Goal: Task Accomplishment & Management: Manage account settings

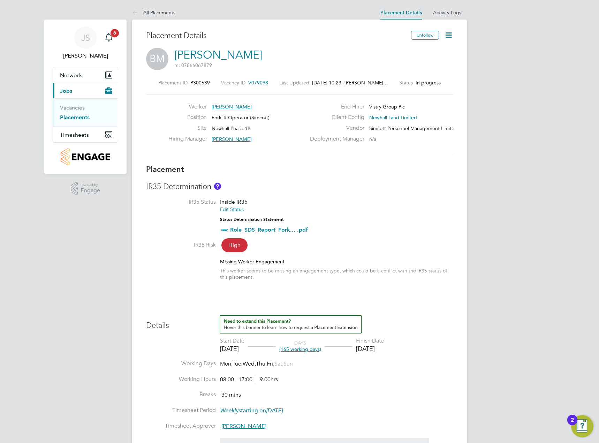
click at [75, 115] on link "Placements" at bounding box center [75, 117] width 30 height 7
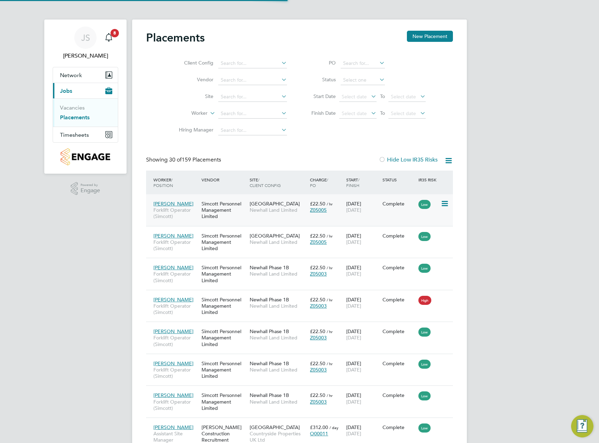
scroll to position [3, 3]
click at [425, 160] on label "Hide Low IR35 Risks" at bounding box center [408, 159] width 59 height 7
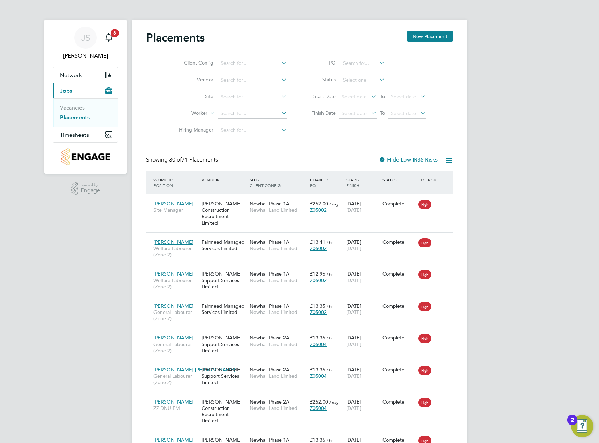
click at [75, 108] on link "Vacancies" at bounding box center [72, 107] width 25 height 7
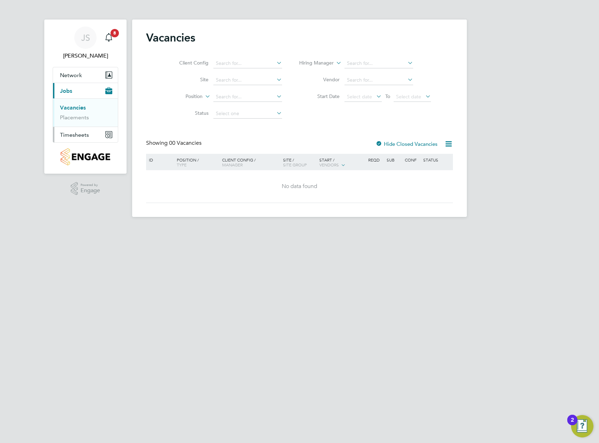
click at [74, 135] on span "Timesheets" at bounding box center [74, 134] width 29 height 7
click at [73, 122] on link "Timesheets" at bounding box center [74, 123] width 29 height 7
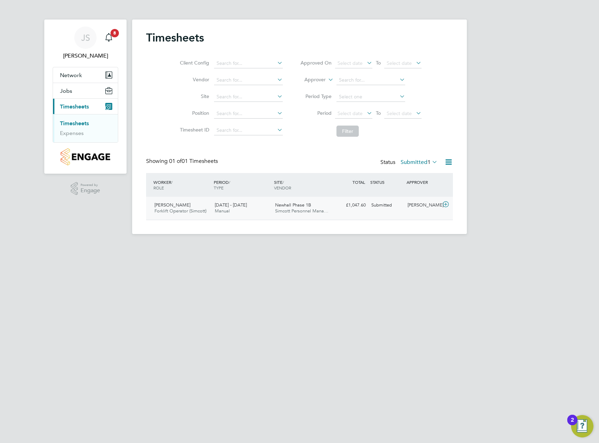
click at [446, 204] on icon at bounding box center [445, 205] width 9 height 6
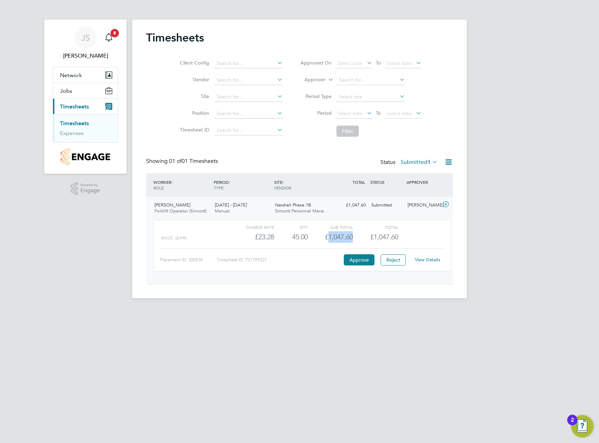
drag, startPoint x: 329, startPoint y: 237, endPoint x: 358, endPoint y: 235, distance: 28.7
click at [358, 235] on div "Basic (£/HR) £23.28 45 45.00 45 £1,047.60 £1,047.60" at bounding box center [302, 237] width 296 height 12
click at [358, 235] on div "£1,047.60" at bounding box center [375, 237] width 45 height 12
drag, startPoint x: 355, startPoint y: 235, endPoint x: 324, endPoint y: 237, distance: 31.8
click at [324, 237] on div "Basic (£/HR) £23.28 45 45.00 45 £1,047.60 £1,047.60" at bounding box center [302, 237] width 296 height 12
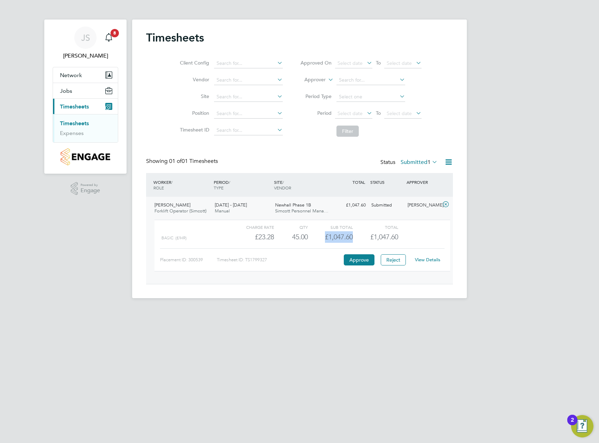
click at [323, 237] on div "£1,047.60" at bounding box center [330, 237] width 45 height 12
drag, startPoint x: 326, startPoint y: 236, endPoint x: 363, endPoint y: 234, distance: 37.1
click at [363, 234] on div "Basic (£/HR) £23.28 45 45.00 45 £1,047.60 £1,047.60" at bounding box center [302, 237] width 296 height 12
click at [363, 234] on div "£1,047.60" at bounding box center [375, 237] width 45 height 12
click at [364, 258] on button "Approve" at bounding box center [359, 259] width 31 height 11
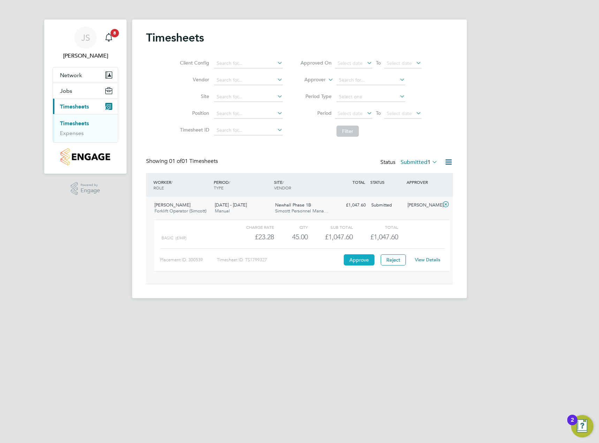
click at [356, 256] on button "Approve" at bounding box center [359, 259] width 31 height 11
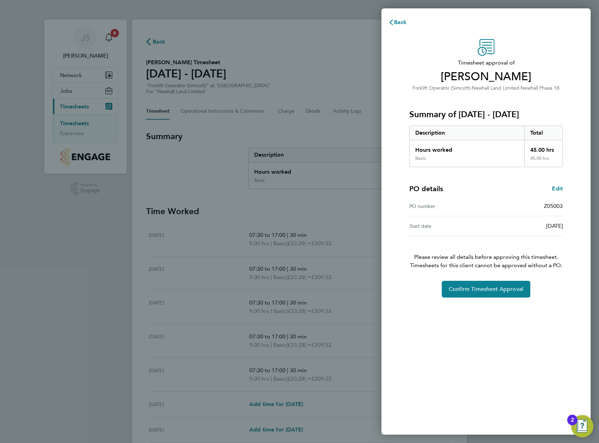
click at [332, 139] on div "Back Timesheet approval of [PERSON_NAME] Forklift Operator (Simcott) · Newhall …" at bounding box center [299, 221] width 599 height 443
click at [484, 293] on button "Confirm Timesheet Approval" at bounding box center [486, 289] width 89 height 17
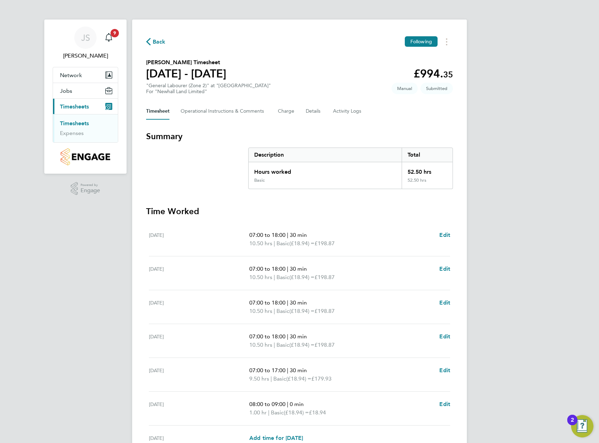
click at [82, 123] on link "Timesheets" at bounding box center [74, 123] width 29 height 7
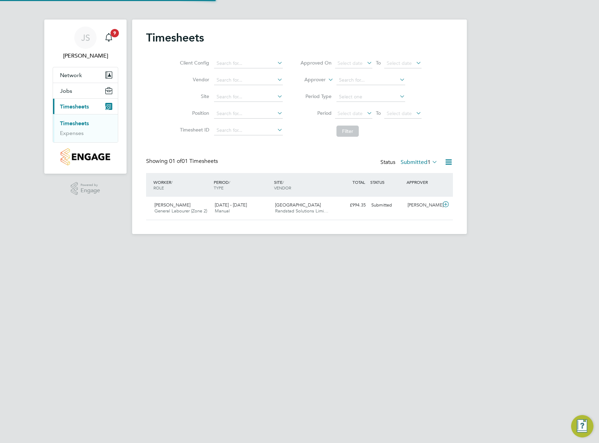
scroll to position [18, 61]
click at [413, 206] on div "[PERSON_NAME]" at bounding box center [423, 205] width 36 height 12
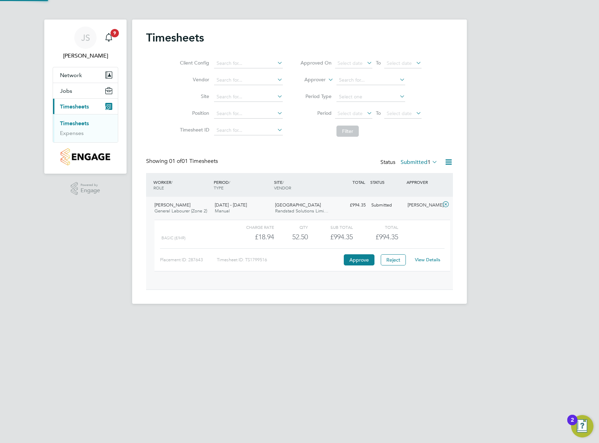
scroll to position [12, 68]
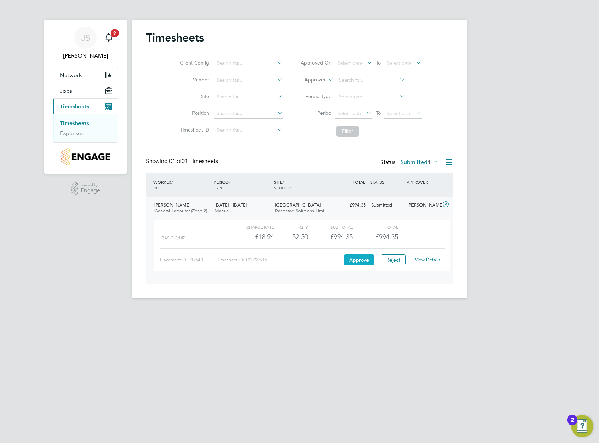
click at [362, 262] on button "Approve" at bounding box center [359, 259] width 31 height 11
click at [359, 256] on button "Approve" at bounding box center [359, 259] width 31 height 11
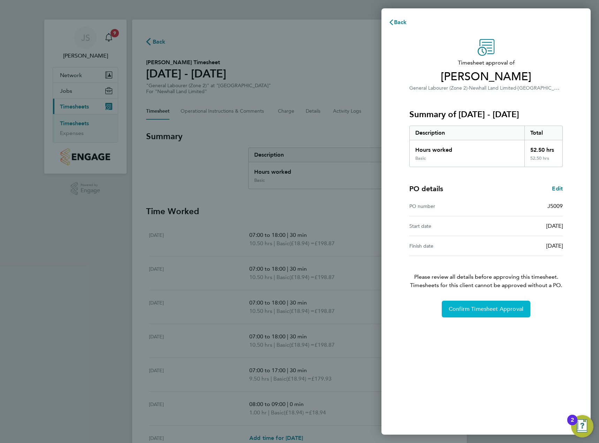
click at [472, 306] on span "Confirm Timesheet Approval" at bounding box center [486, 308] width 75 height 7
click at [462, 306] on span "Confirm Timesheet Approval" at bounding box center [486, 308] width 75 height 7
